Goal: Use online tool/utility

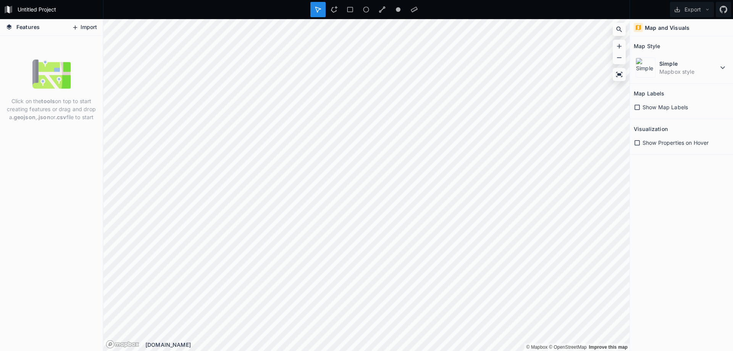
click at [82, 23] on button "Import" at bounding box center [84, 27] width 33 height 12
click at [636, 108] on icon at bounding box center [637, 107] width 7 height 7
click at [681, 80] on section "Map Style Simple Mapbox style" at bounding box center [681, 59] width 103 height 47
click at [683, 71] on dd "Mapbox style" at bounding box center [688, 72] width 59 height 8
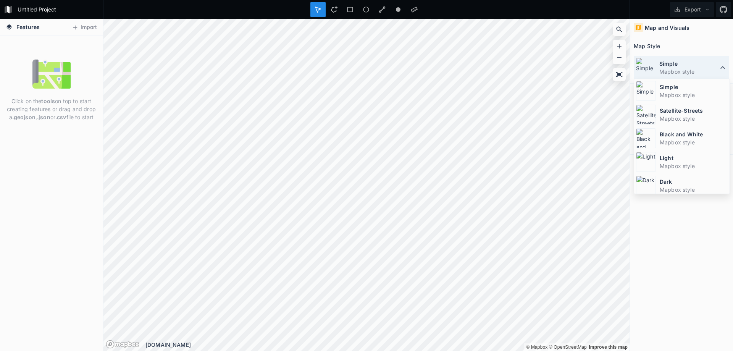
click at [683, 71] on dd "Mapbox style" at bounding box center [688, 72] width 59 height 8
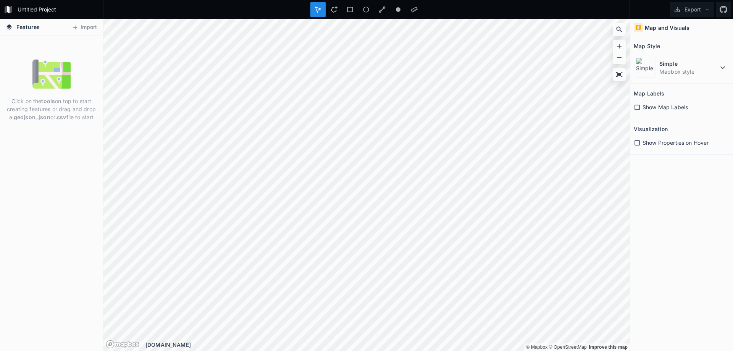
click at [637, 108] on icon at bounding box center [637, 107] width 7 height 7
